Goal: Task Accomplishment & Management: Use online tool/utility

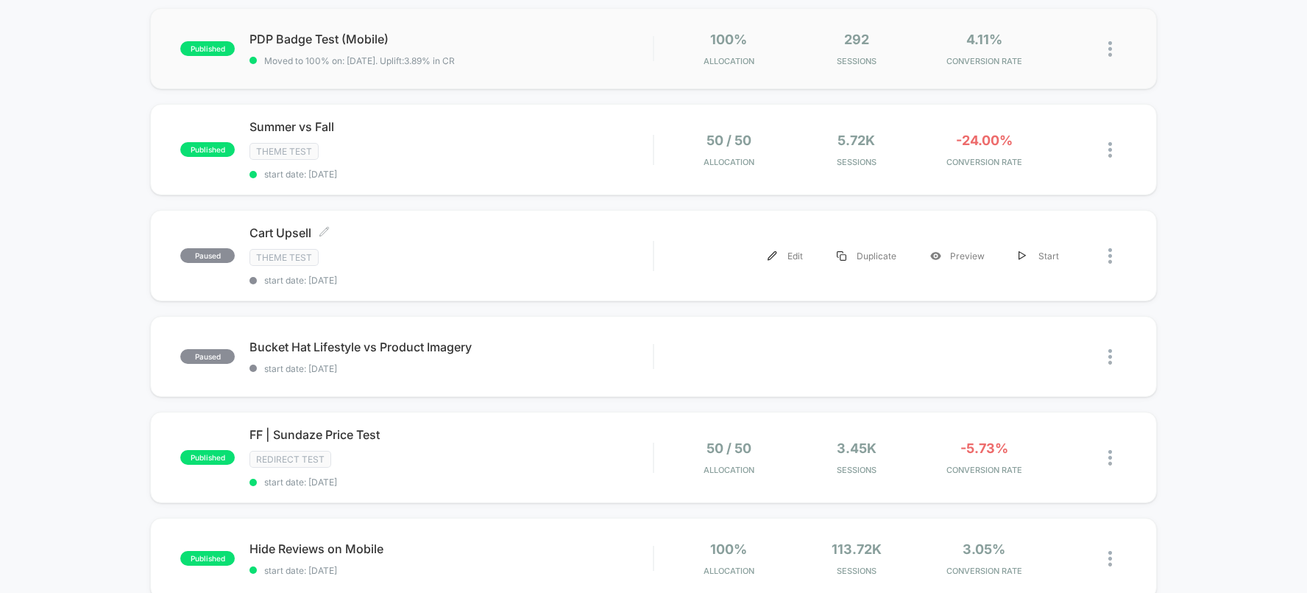
scroll to position [279, 0]
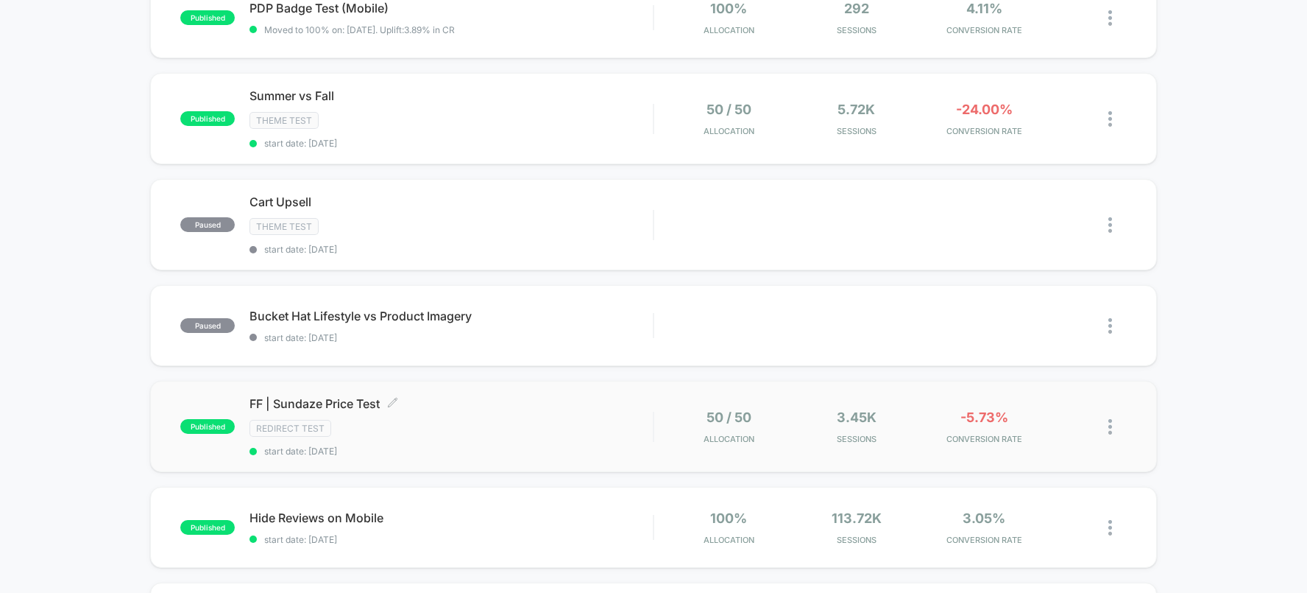
click at [510, 418] on div "FF | Sundaze Price Test Click to edit experience details Click to edit experien…" at bounding box center [451, 426] width 403 height 60
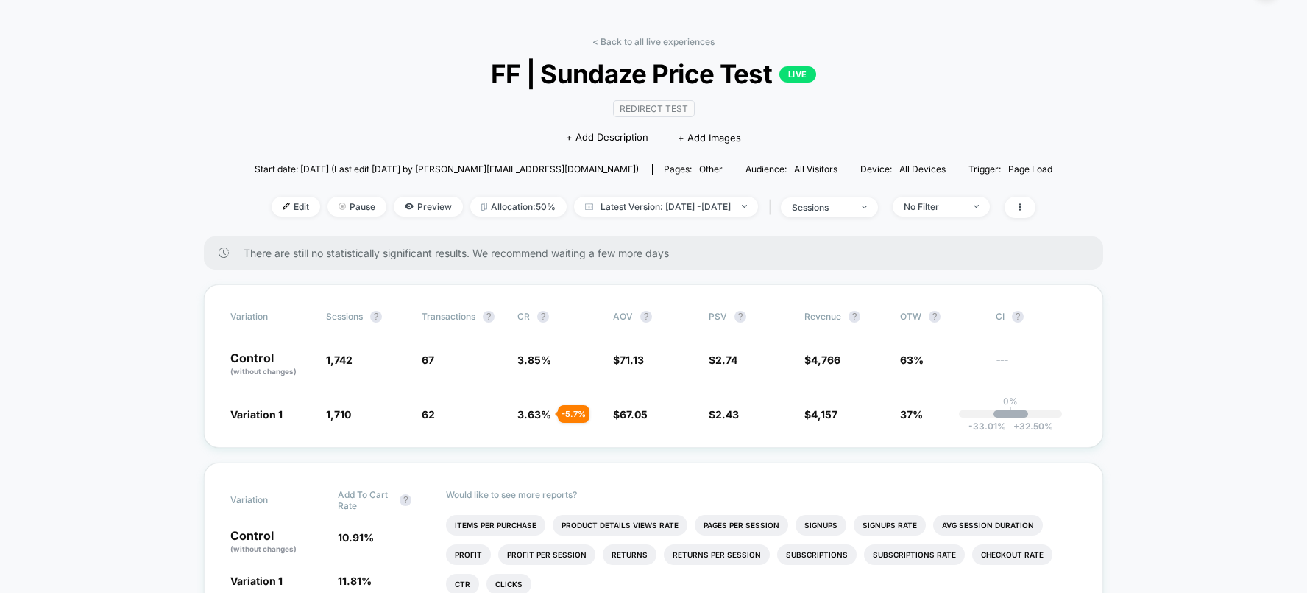
scroll to position [41, 0]
click at [400, 202] on span "Preview" at bounding box center [428, 206] width 69 height 20
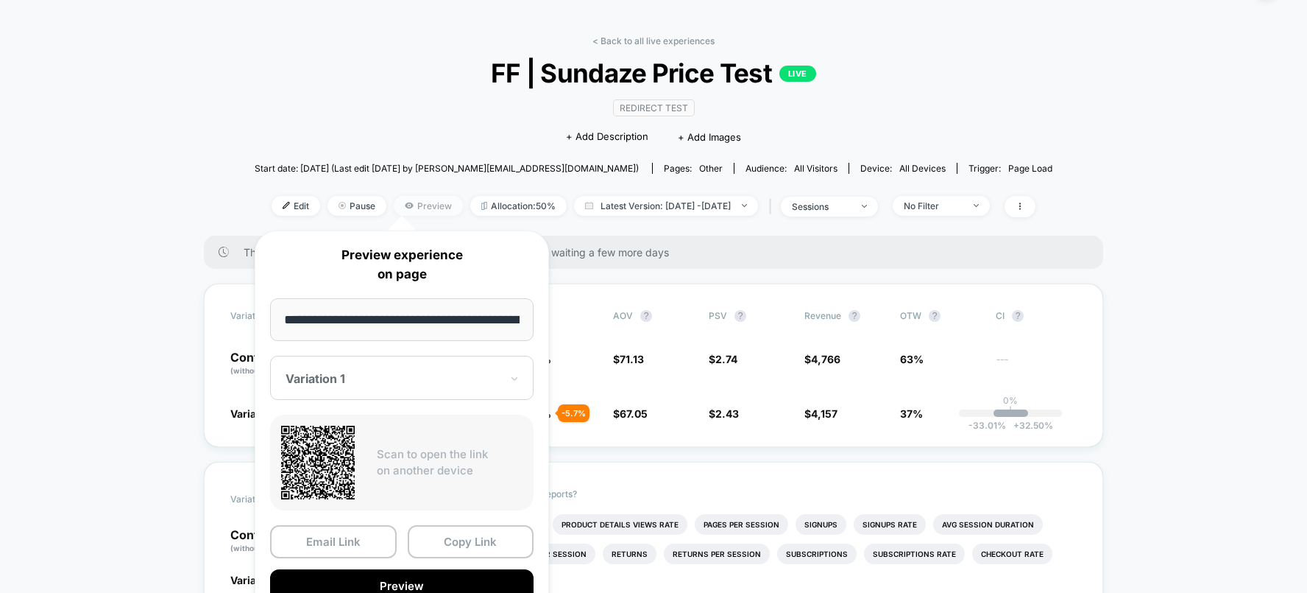
scroll to position [0, 133]
click at [414, 573] on button "Preview" at bounding box center [402, 586] width 264 height 33
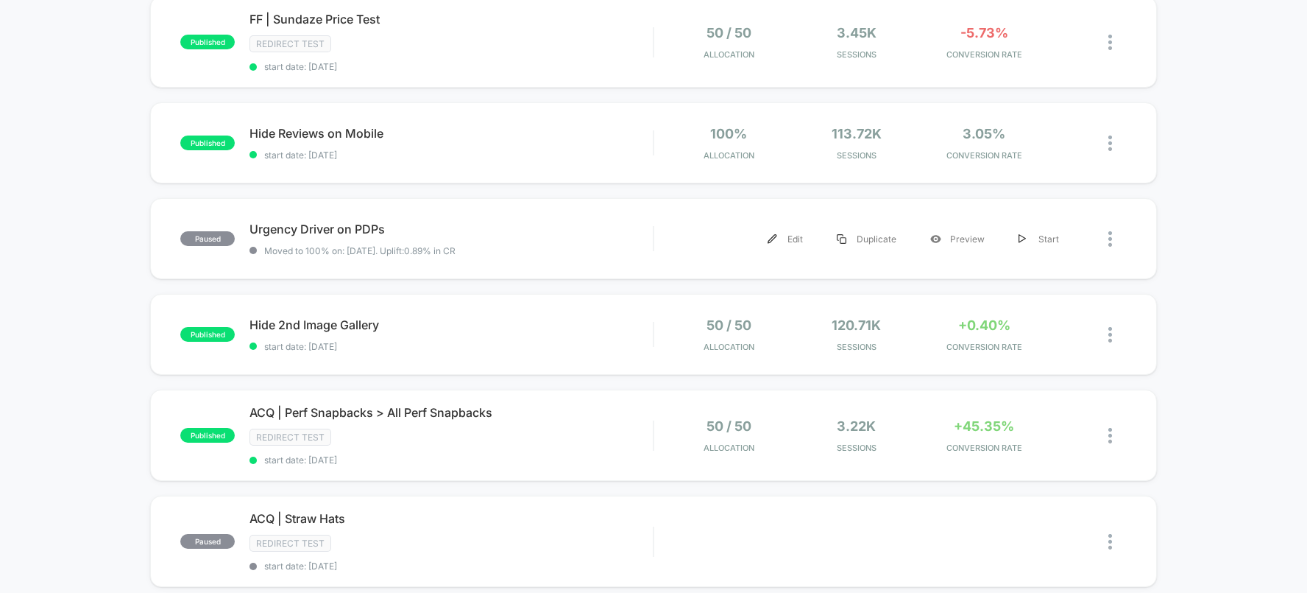
scroll to position [674, 0]
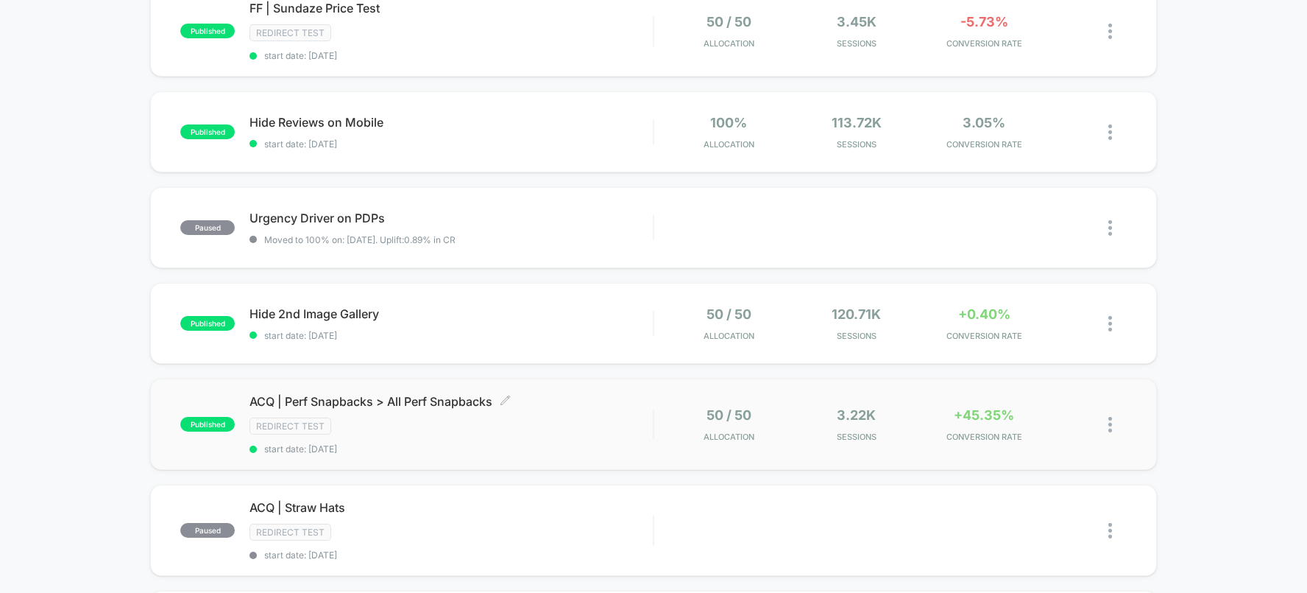
click at [424, 437] on div "ACQ | Perf Snapbacks > All Perf Snapbacks Click to edit experience details Clic…" at bounding box center [451, 424] width 403 height 60
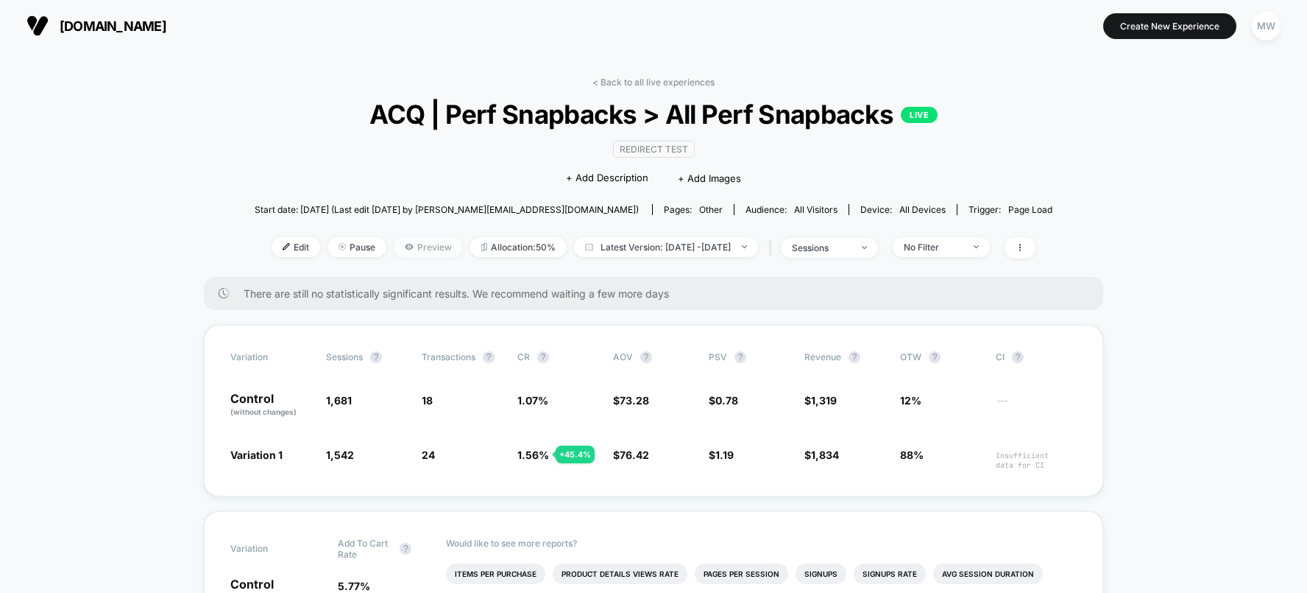
click at [413, 250] on span "Preview" at bounding box center [428, 247] width 69 height 20
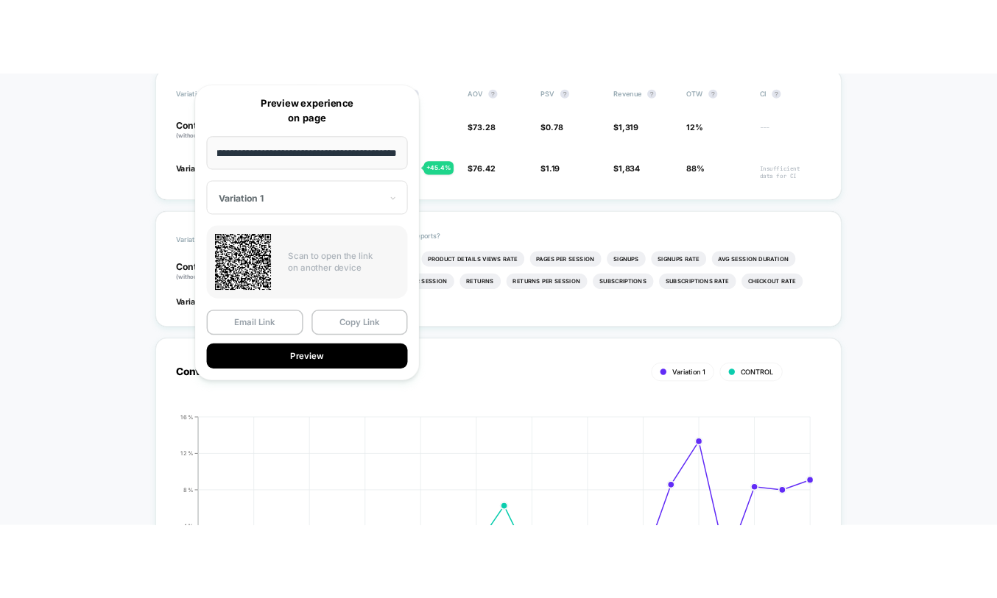
scroll to position [337, 0]
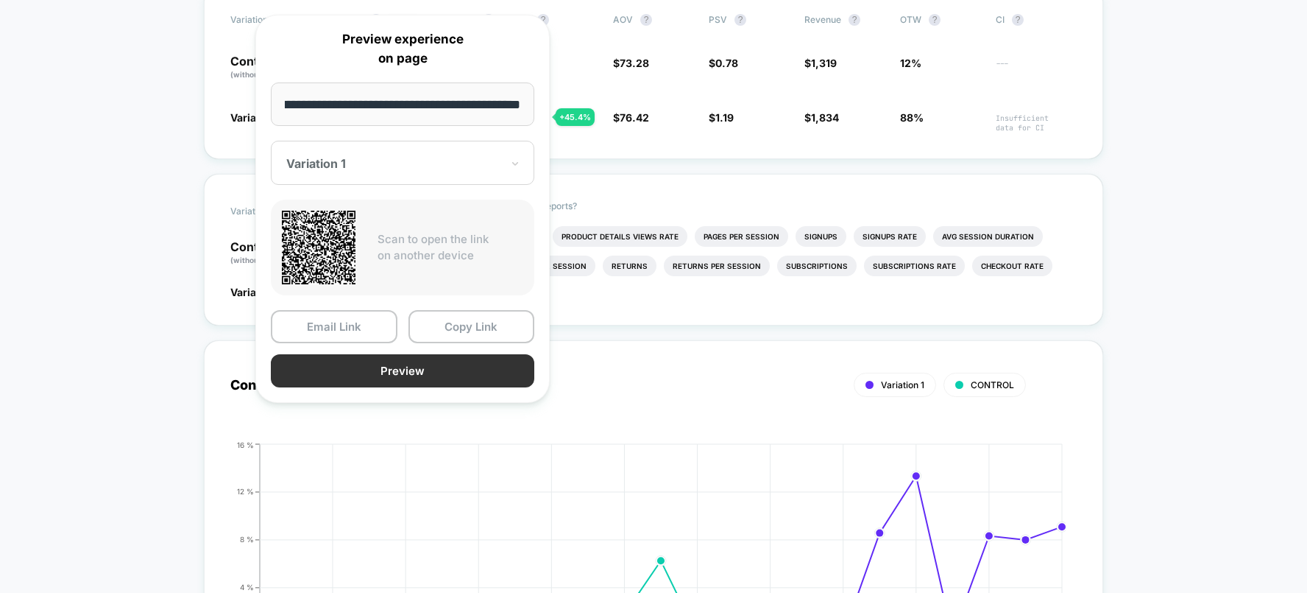
click at [430, 369] on button "Preview" at bounding box center [403, 370] width 264 height 33
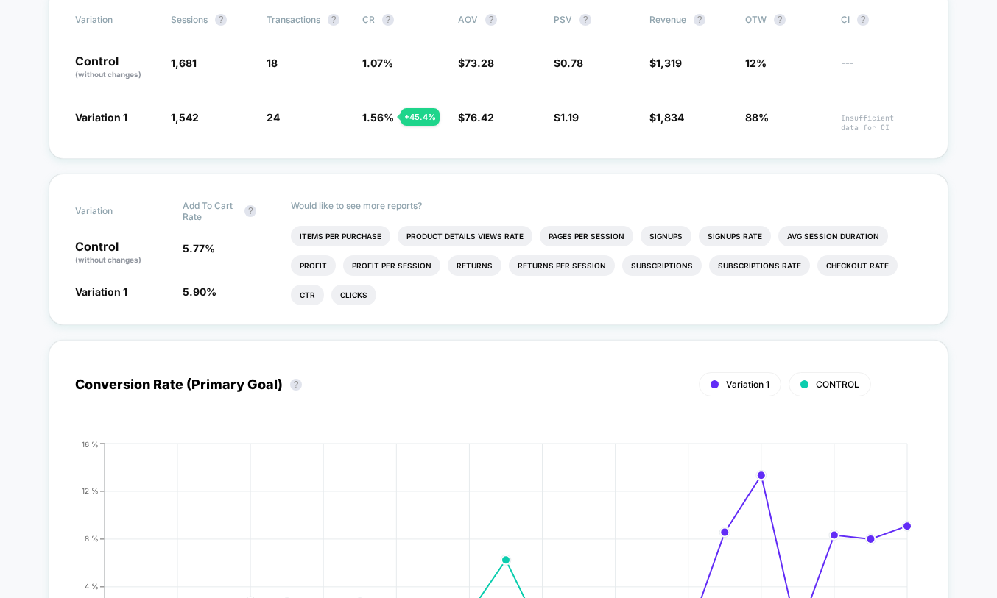
scroll to position [0, 0]
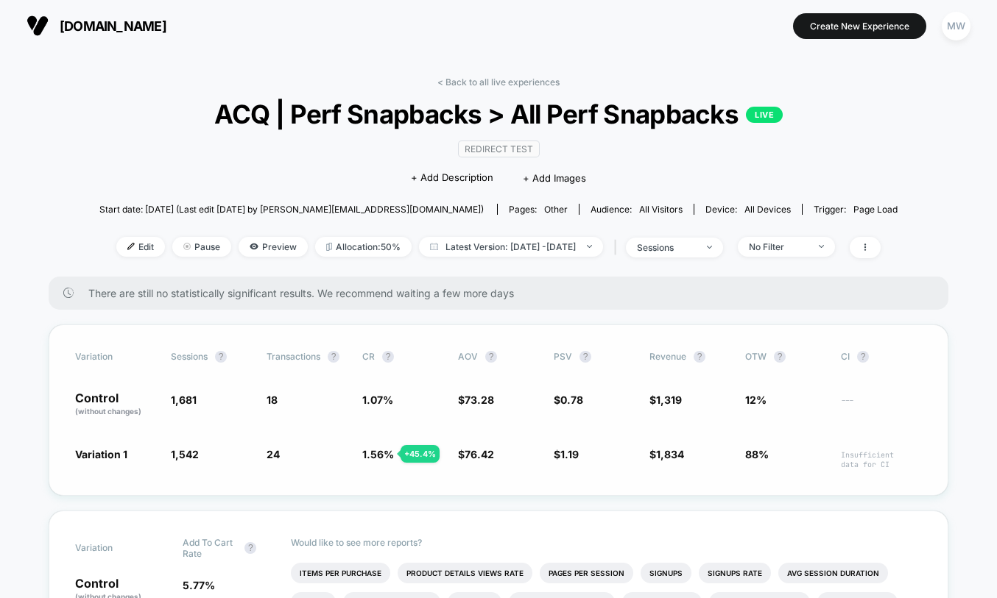
click at [119, 425] on div "Variation Sessions ? Transactions ? CR ? AOV ? PSV ? Revenue ? OTW ? CI ? Contr…" at bounding box center [499, 411] width 900 height 172
click at [261, 244] on span "Preview" at bounding box center [273, 247] width 69 height 20
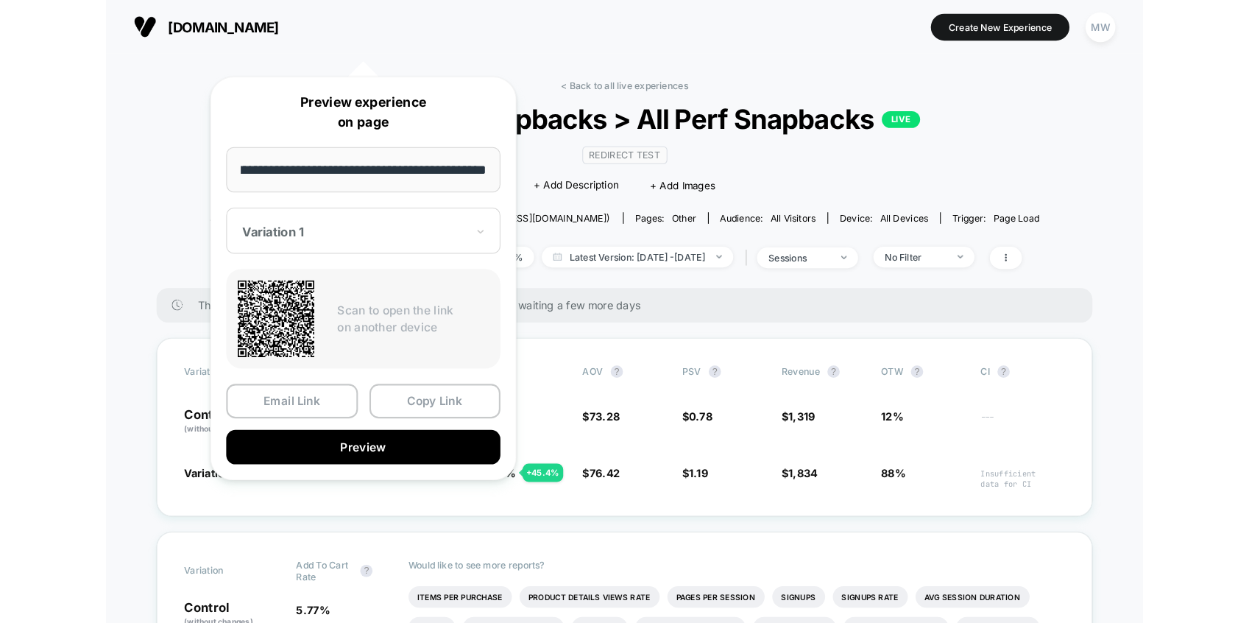
scroll to position [370, 0]
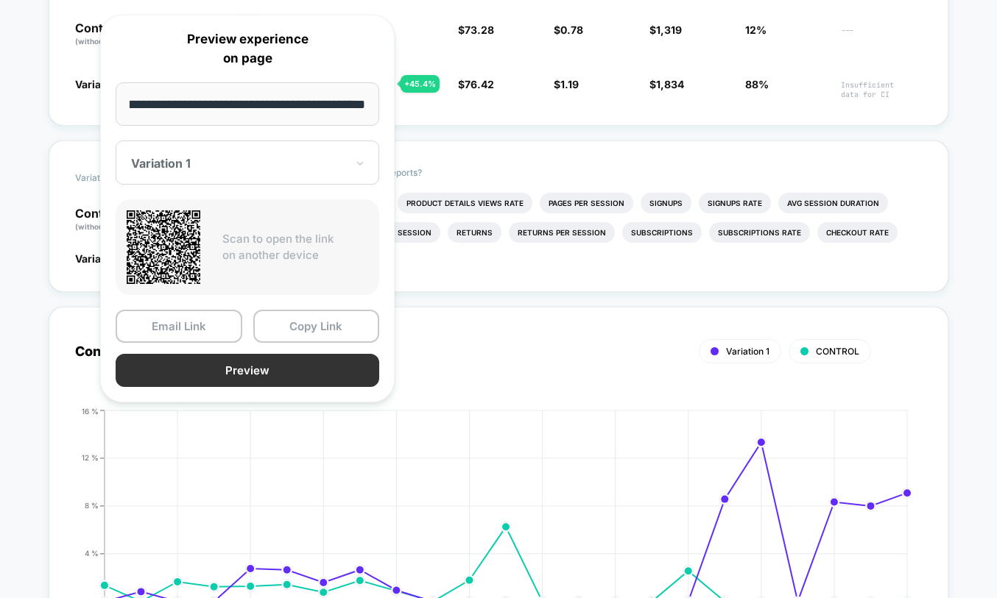
click at [250, 361] on button "Preview" at bounding box center [248, 370] width 264 height 33
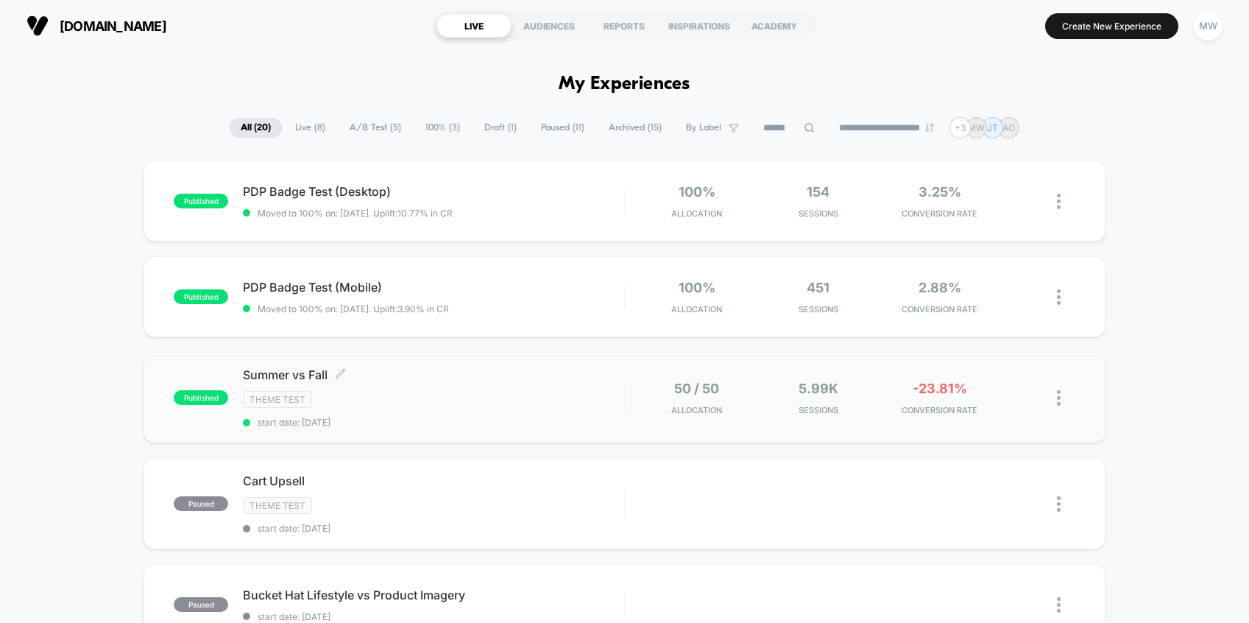
click at [448, 394] on div "Theme Test" at bounding box center [433, 399] width 381 height 17
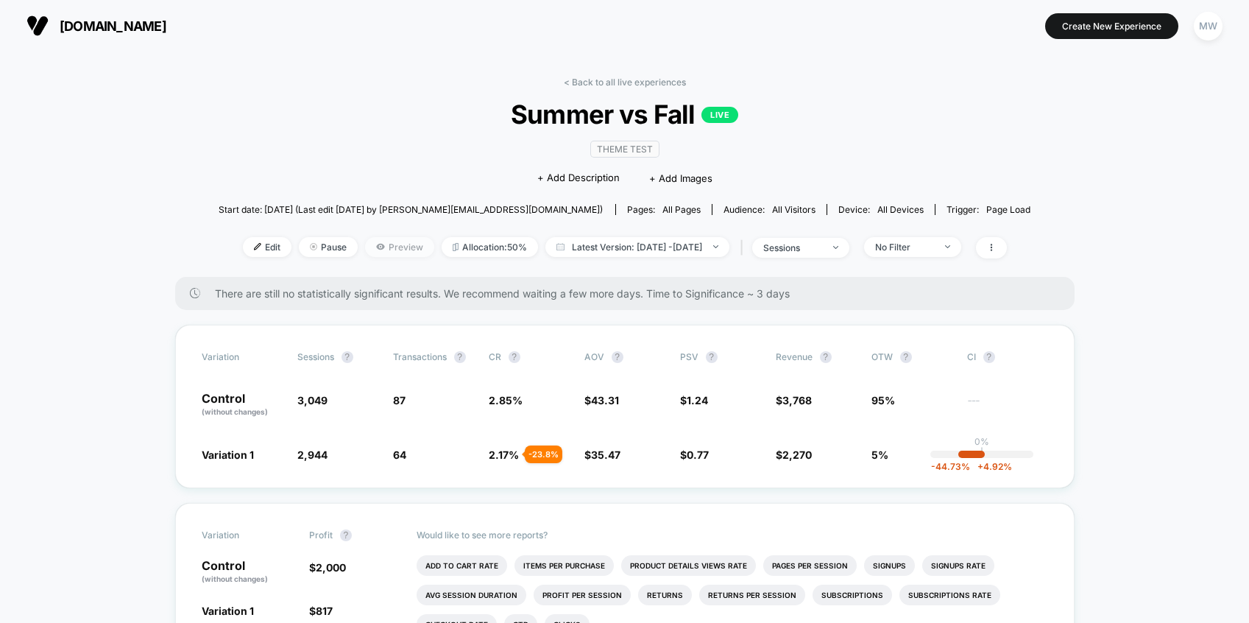
click at [379, 248] on span "Preview" at bounding box center [399, 247] width 69 height 20
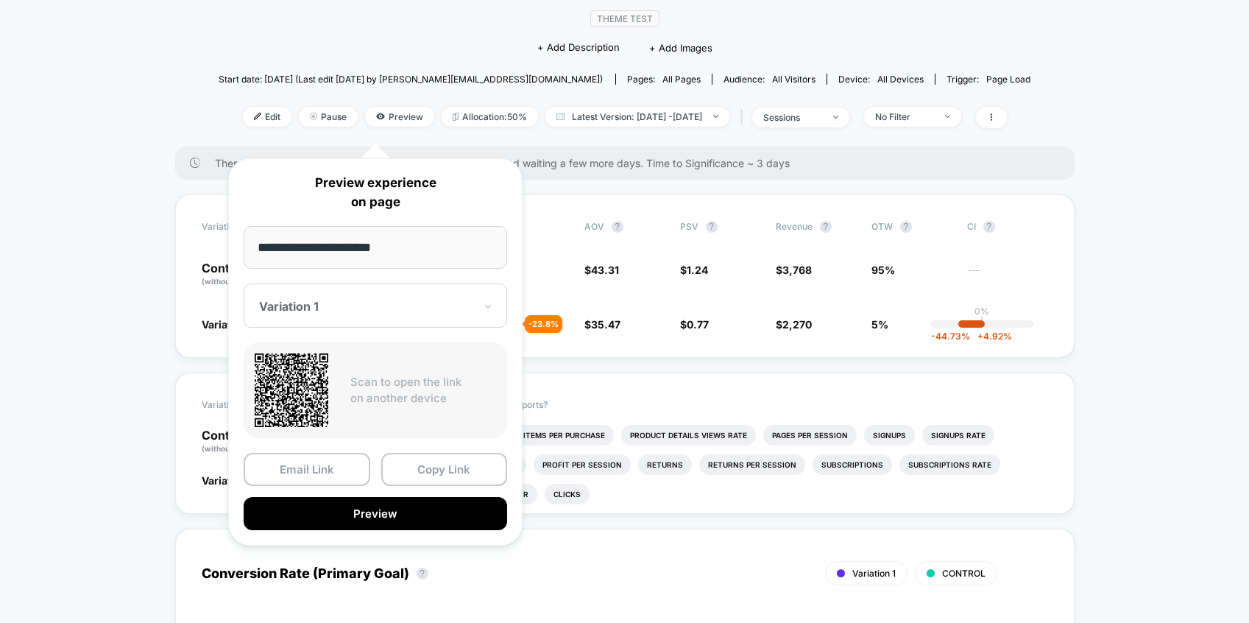
scroll to position [140, 0]
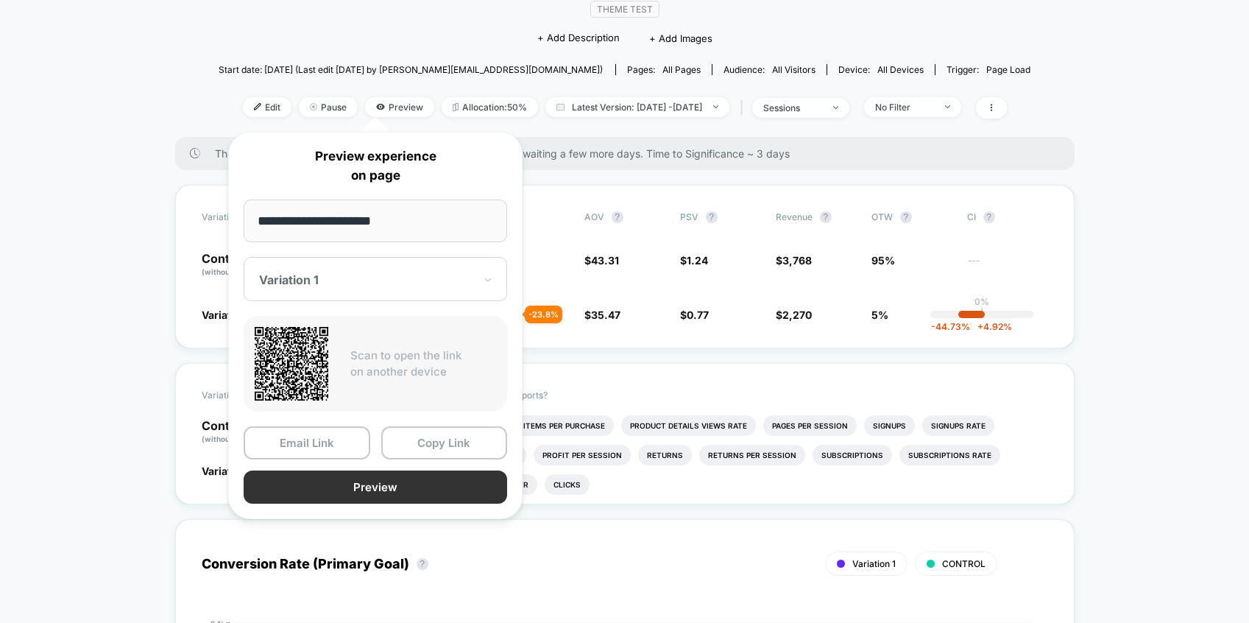
click at [345, 478] on button "Preview" at bounding box center [376, 486] width 264 height 33
